Goal: Task Accomplishment & Management: Complete application form

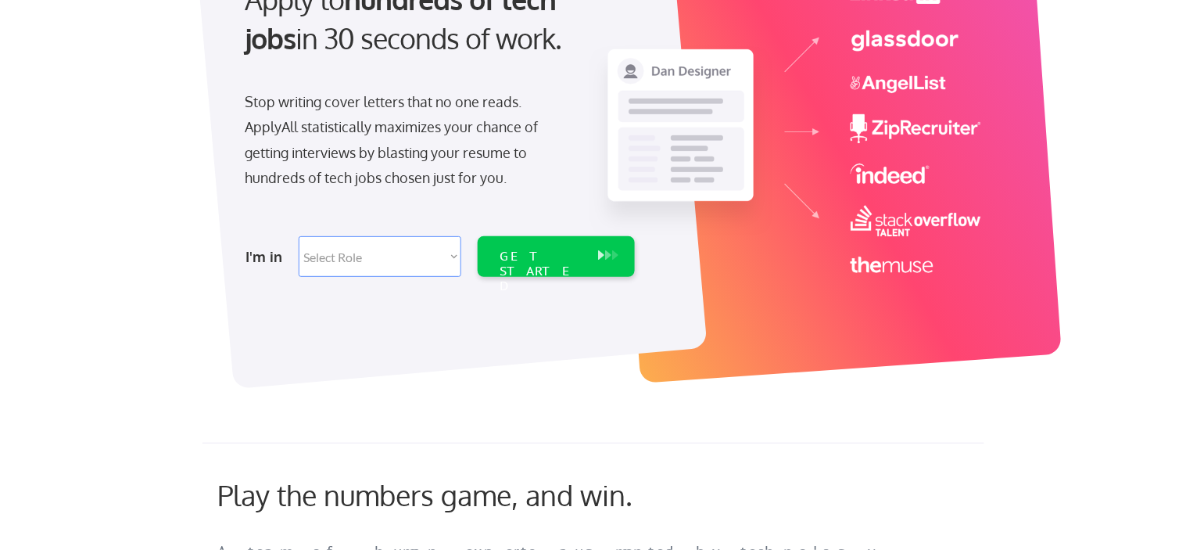
scroll to position [203, 0]
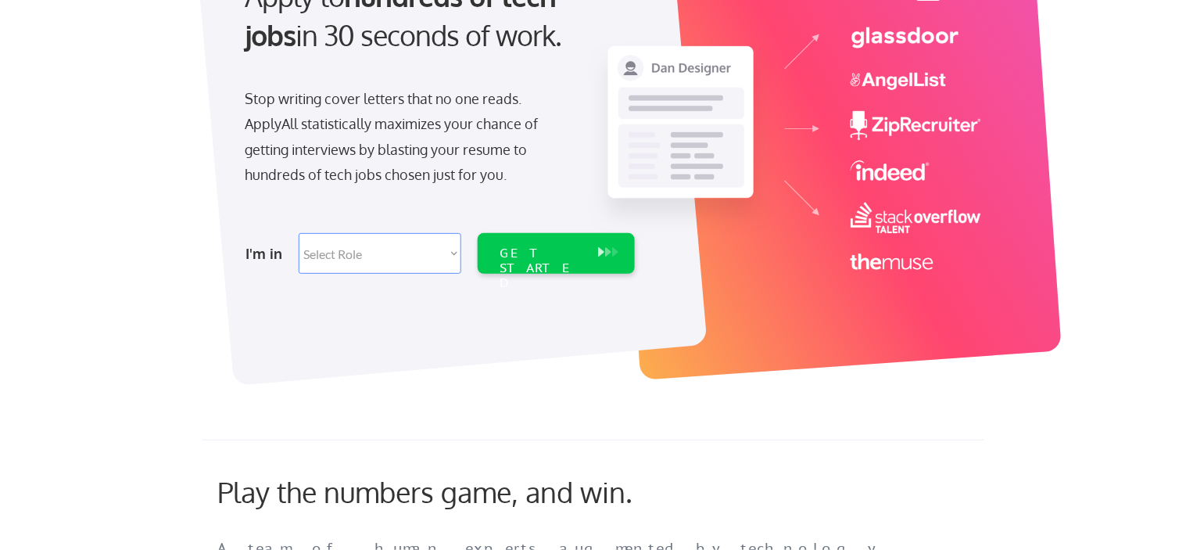
click at [453, 256] on select "Select Role Software Engineering Product Management Customer Success Sales UI/U…" at bounding box center [380, 253] width 163 height 41
select select ""technical_project_program_mgmt""
click at [299, 233] on select "Select Role Software Engineering Product Management Customer Success Sales UI/U…" at bounding box center [380, 253] width 163 height 41
select select ""technical_project_program_mgmt""
click at [550, 251] on div "GET STARTED" at bounding box center [542, 267] width 84 height 45
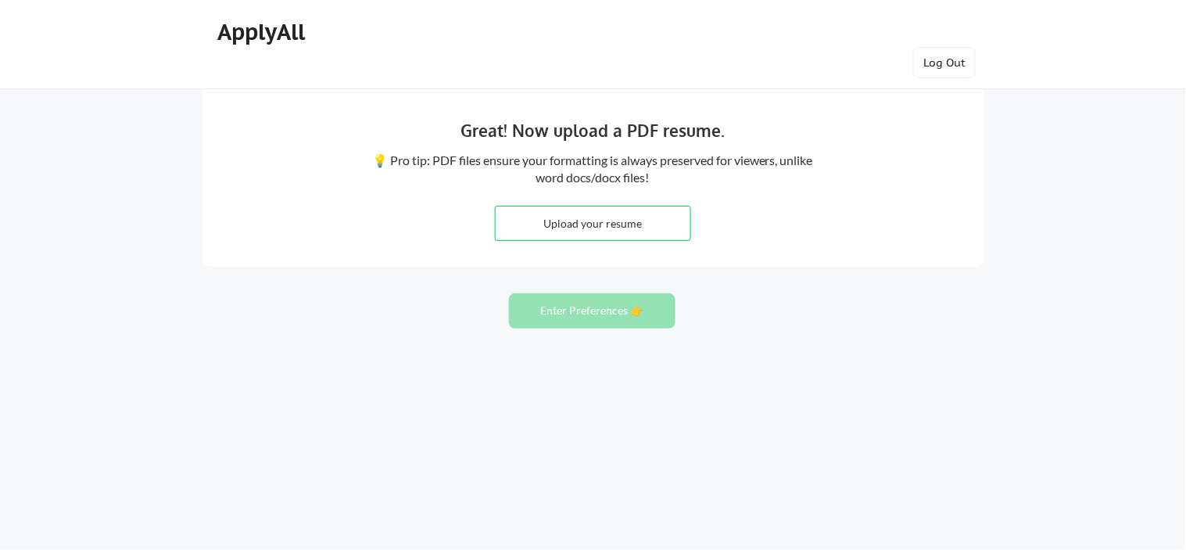
click at [575, 217] on input "file" at bounding box center [593, 223] width 195 height 34
type input "C:\fakepath\_ [PERSON_NAME] A Bex_CSA STAR- AICM (1).pdf"
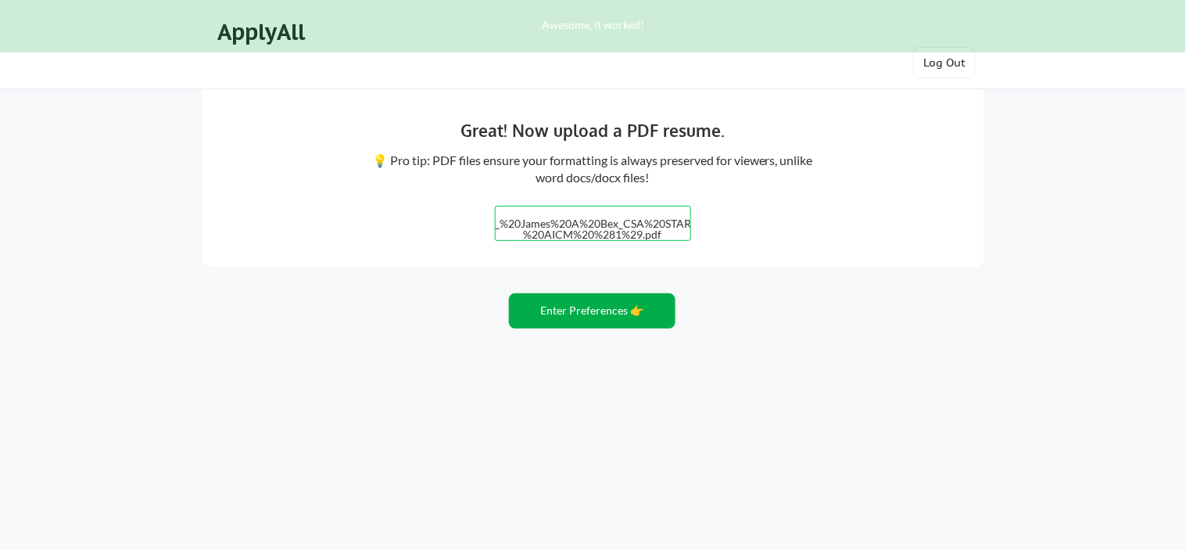
click at [573, 316] on button "Enter Preferences 👉" at bounding box center [592, 310] width 167 height 35
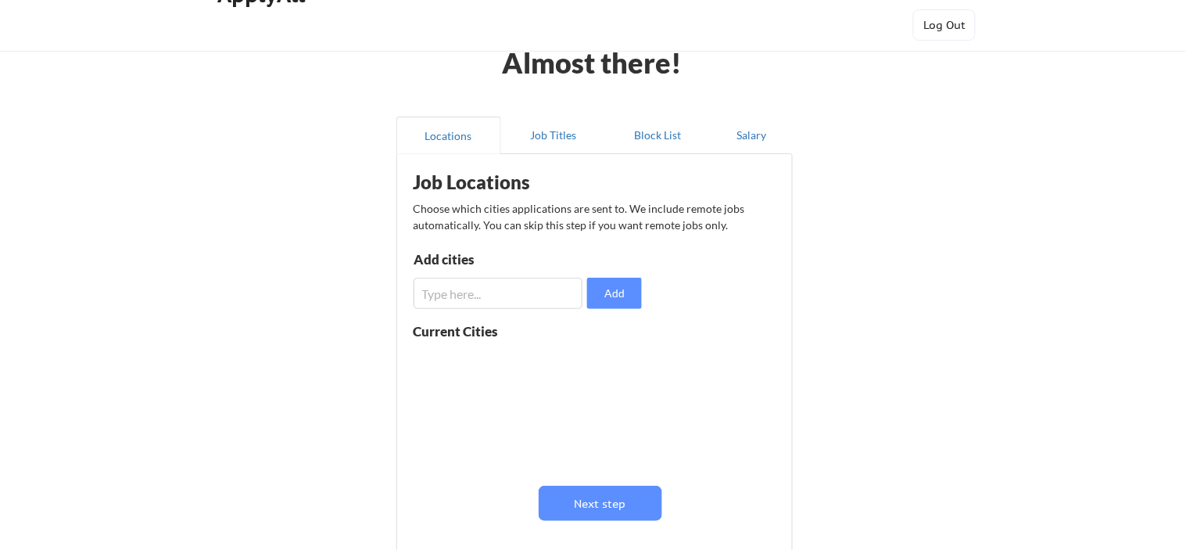
scroll to position [39, 0]
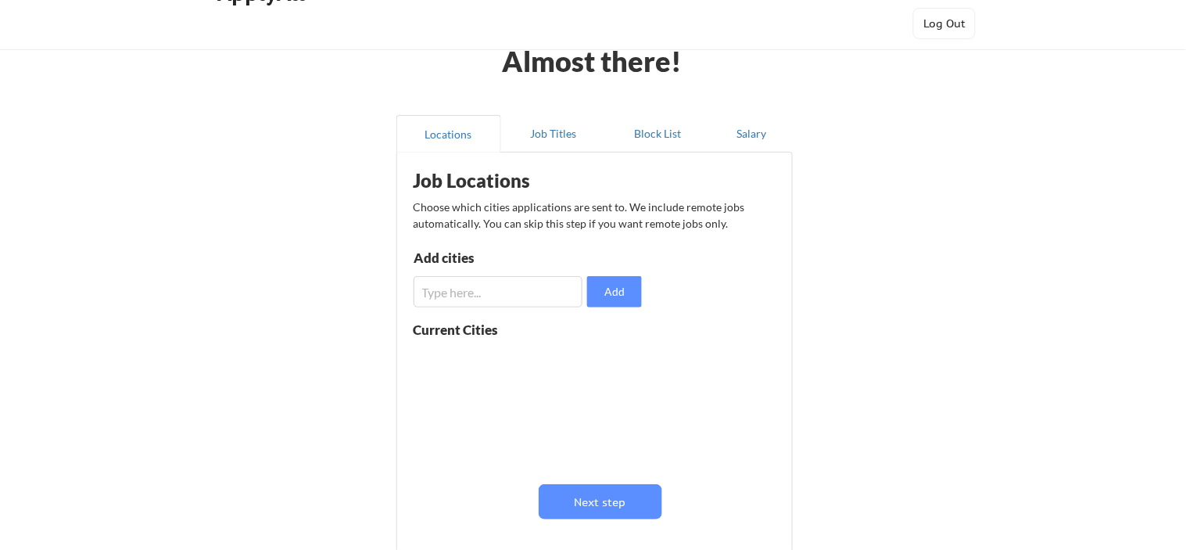
click at [531, 291] on input "input" at bounding box center [499, 291] width 170 height 31
type input "Remote"
click at [628, 294] on button "Add" at bounding box center [614, 291] width 55 height 31
click at [624, 507] on button "Next step" at bounding box center [601, 501] width 124 height 35
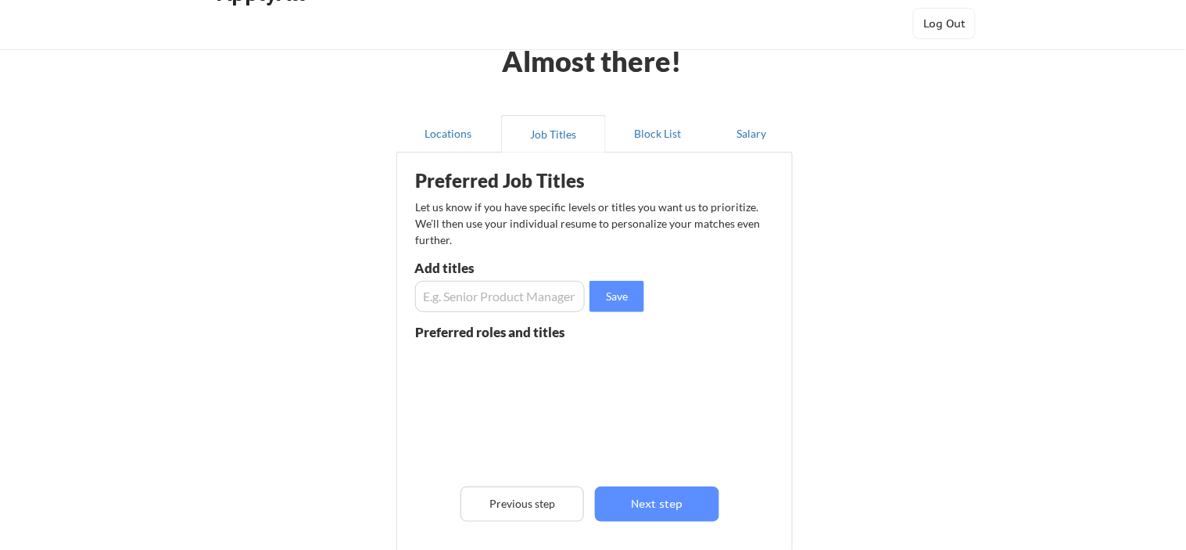
click at [531, 298] on input "input" at bounding box center [500, 296] width 170 height 31
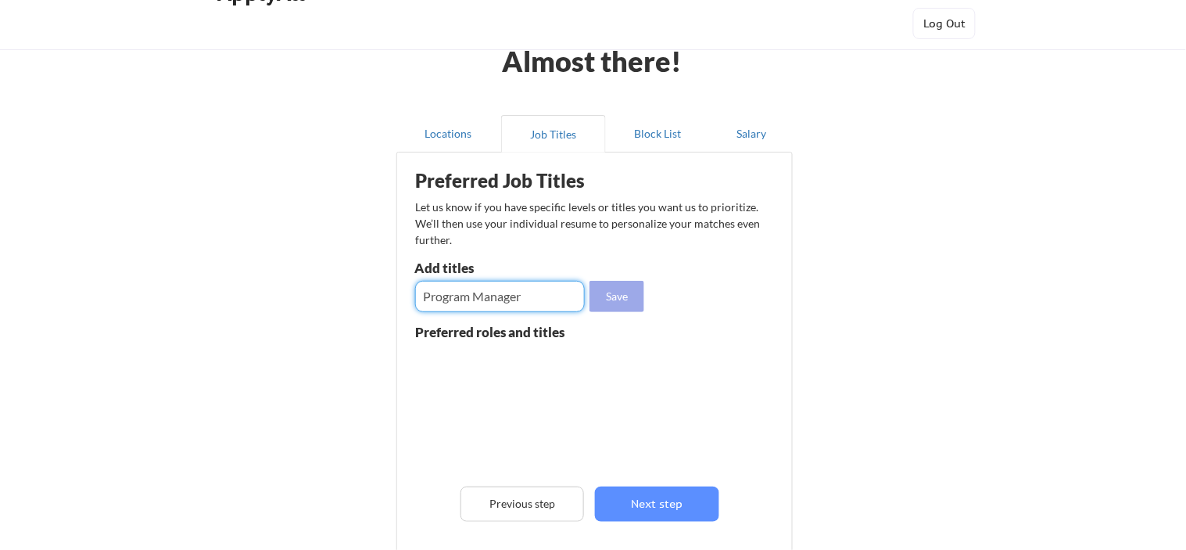
type input "Program Manager"
click at [610, 295] on button "Save" at bounding box center [616, 296] width 55 height 31
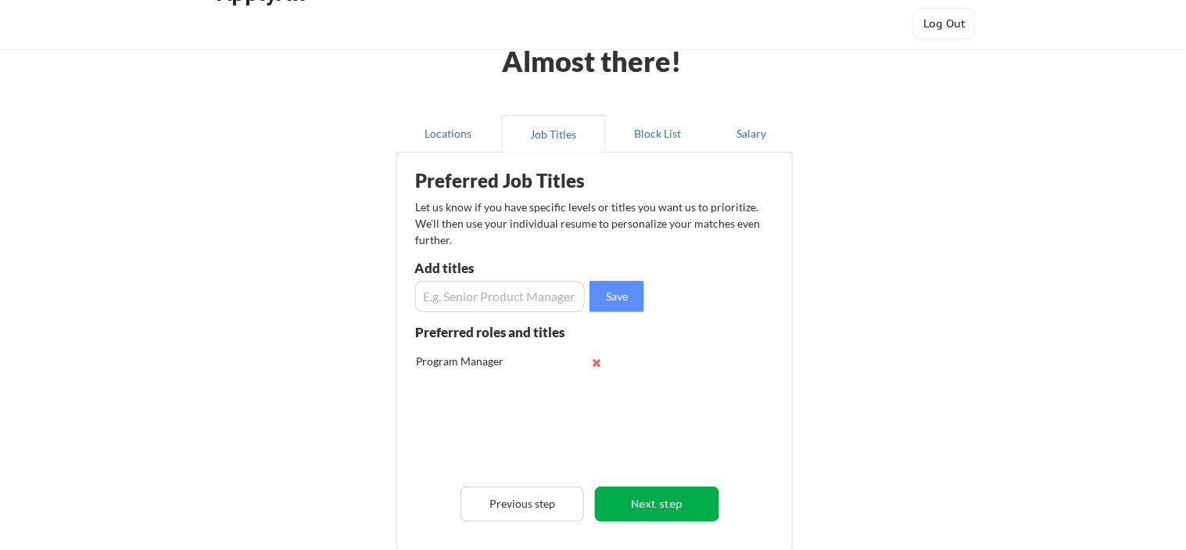
click at [646, 508] on button "Next step" at bounding box center [657, 503] width 124 height 35
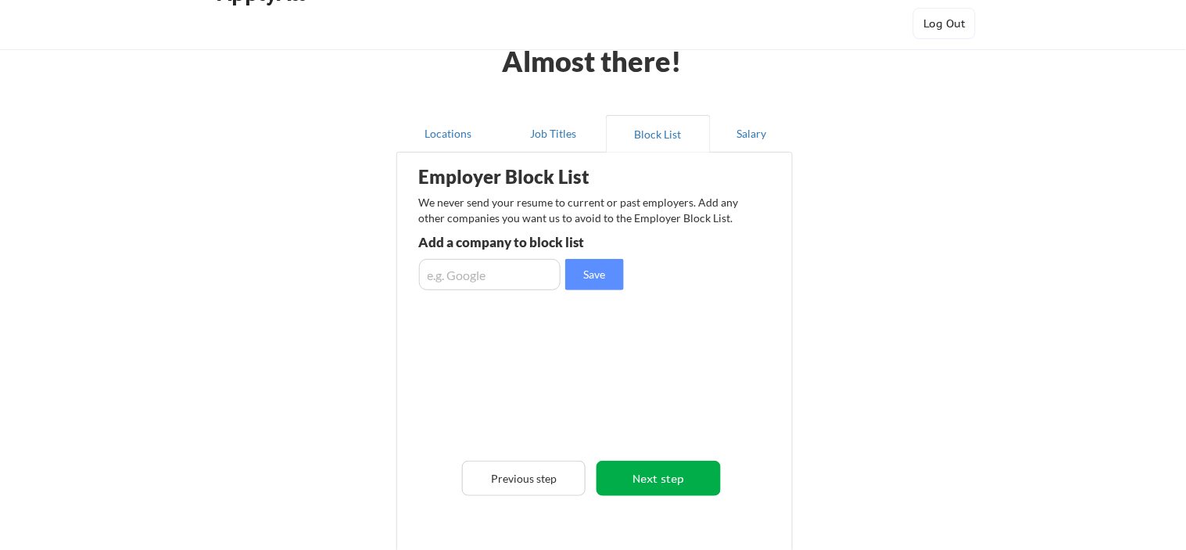
click at [645, 479] on button "Next step" at bounding box center [658, 477] width 124 height 35
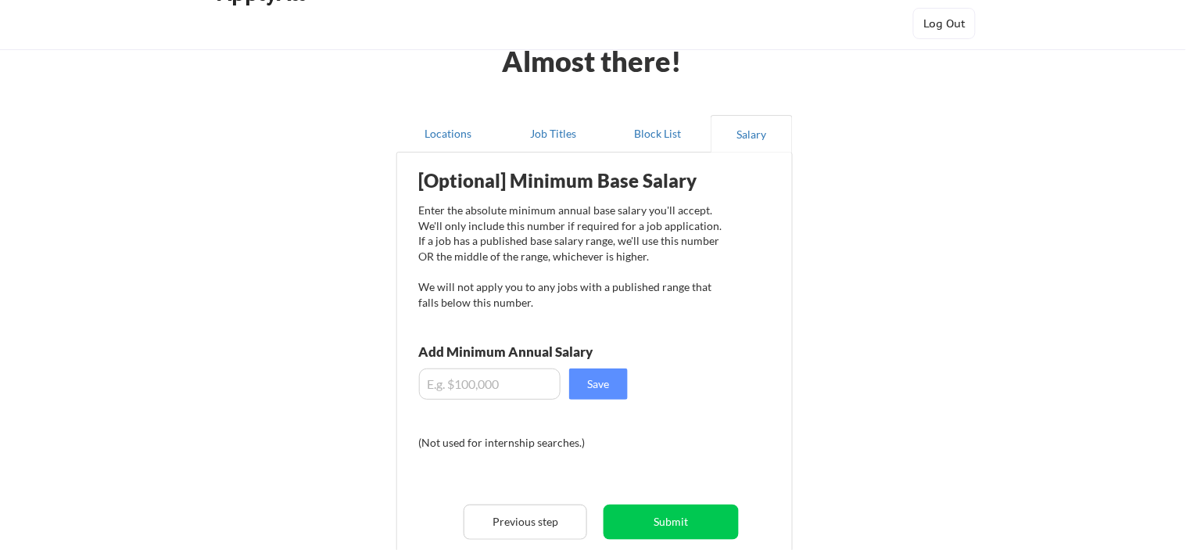
click at [482, 389] on input "input" at bounding box center [490, 383] width 142 height 31
click at [490, 393] on input "input" at bounding box center [490, 383] width 142 height 31
type input "$1"
type input "$135,000"
click at [605, 381] on button "Save" at bounding box center [598, 383] width 59 height 31
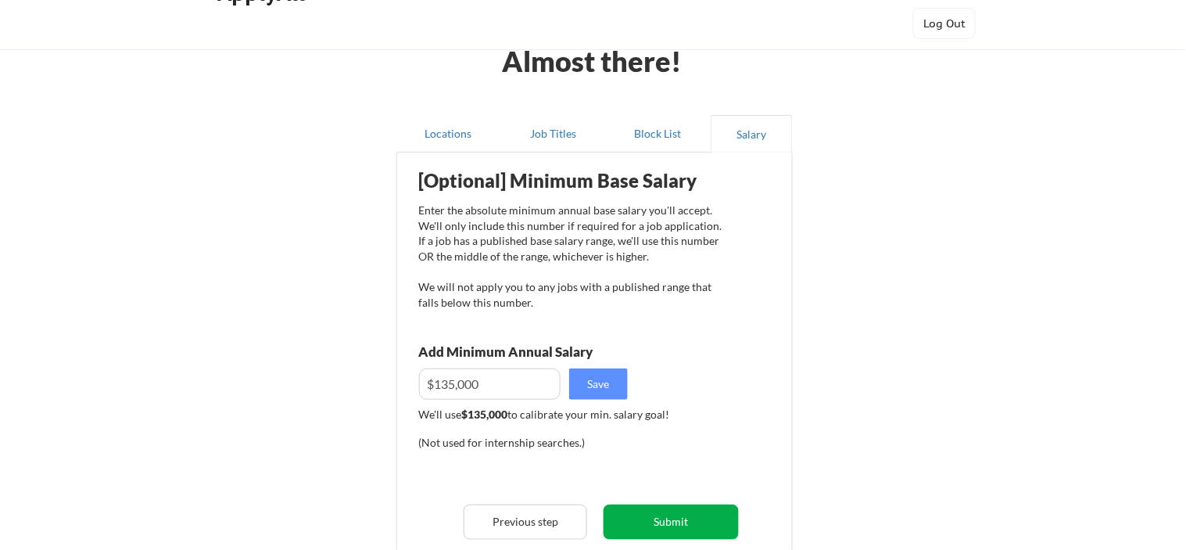
click at [688, 519] on button "Submit" at bounding box center [671, 521] width 135 height 35
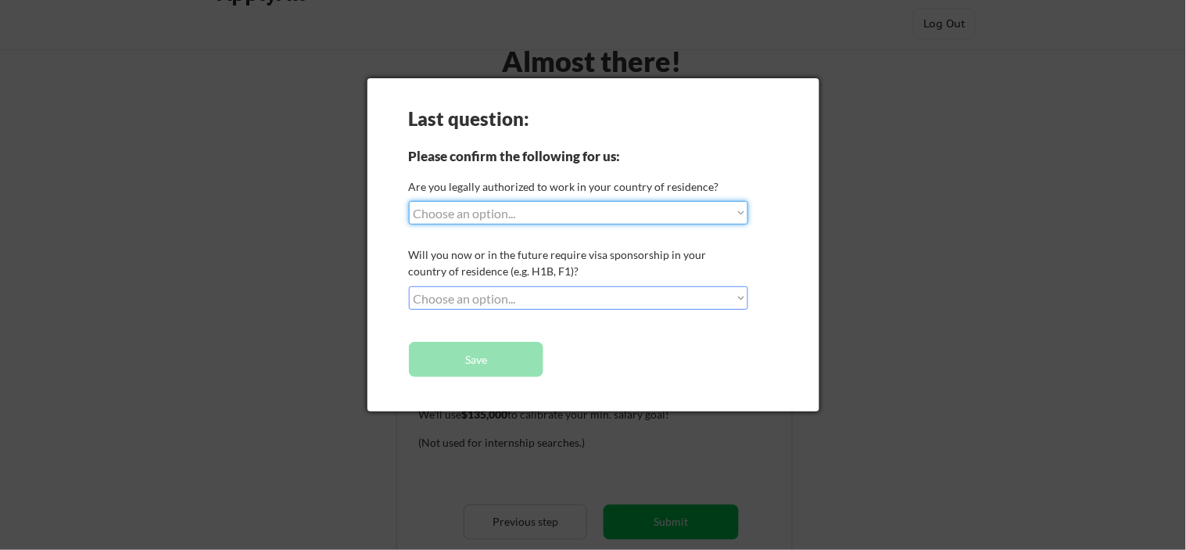
click at [528, 211] on select "Choose an option... Yes, I am a US Citizen Yes, I am a Canadian Citizen Yes, I …" at bounding box center [579, 212] width 340 height 23
select select ""yes__i_am_a_us_citizen""
click at [409, 201] on select "Choose an option... Yes, I am a US Citizen Yes, I am a Canadian Citizen Yes, I …" at bounding box center [579, 212] width 340 height 23
click at [561, 300] on select "Choose an option... No, I will not need sponsorship Yes, I will need sponsorship" at bounding box center [579, 297] width 340 height 23
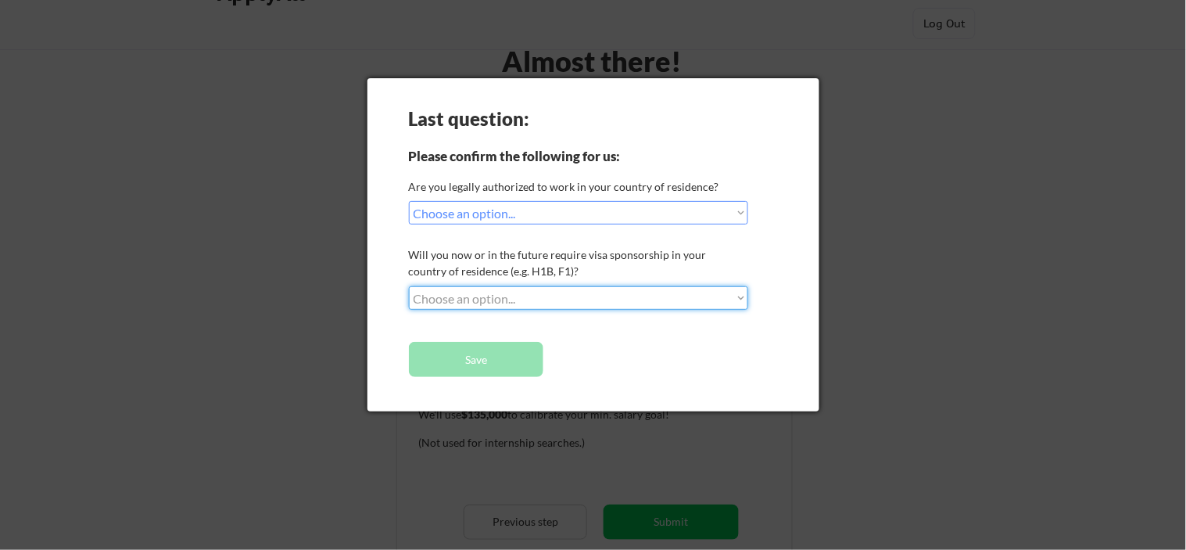
select select ""no__i_will_not_need_sponsorship""
click at [409, 286] on select "Choose an option... No, I will not need sponsorship Yes, I will need sponsorship" at bounding box center [579, 297] width 340 height 23
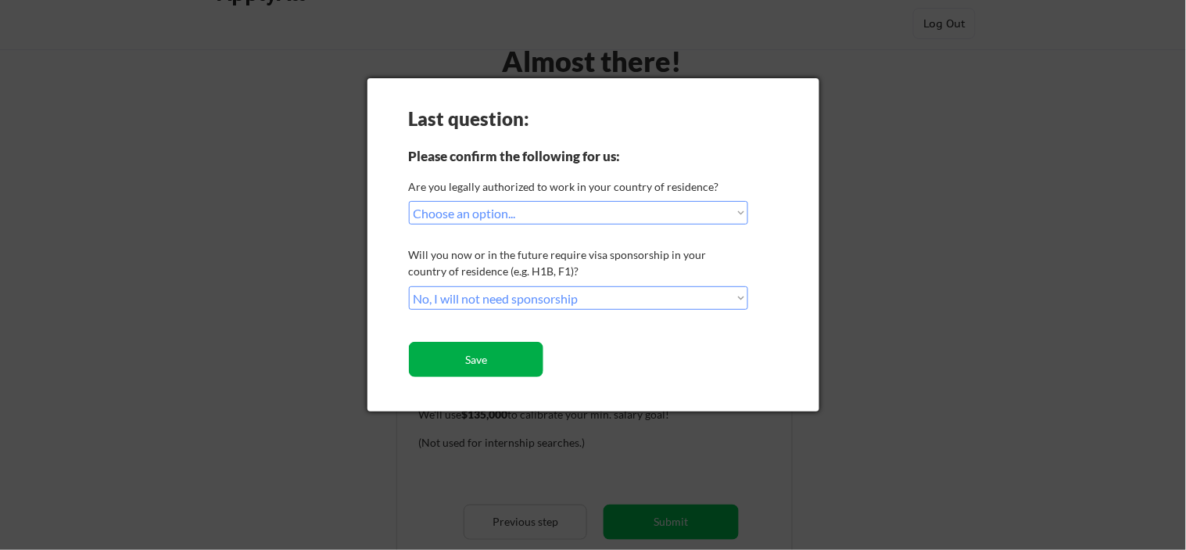
click at [532, 353] on button "Save" at bounding box center [476, 359] width 135 height 35
